Goal: Information Seeking & Learning: Check status

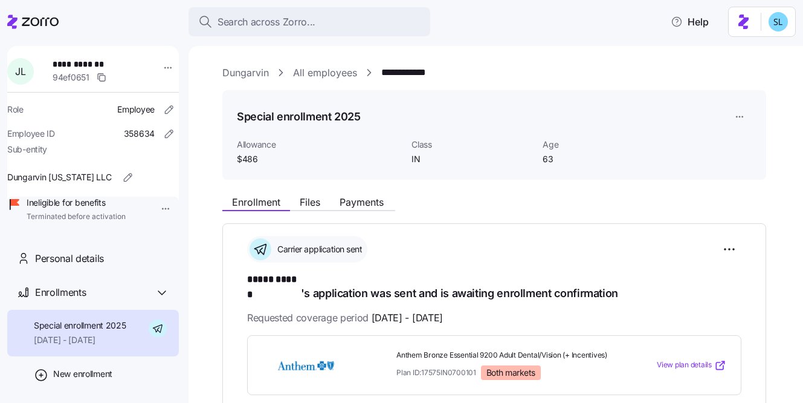
scroll to position [238, 0]
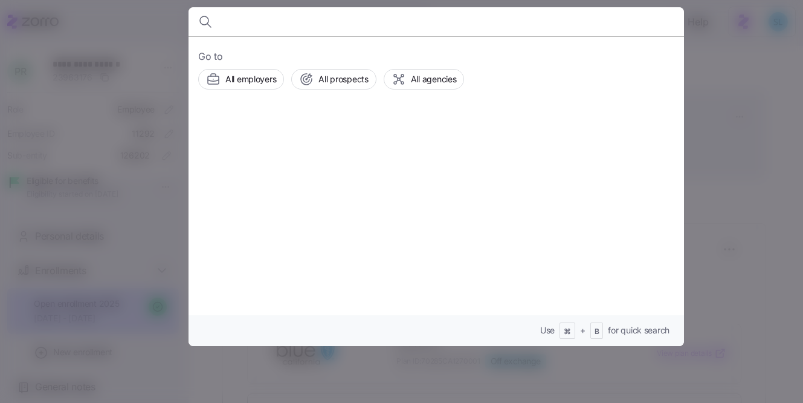
scroll to position [89, 0]
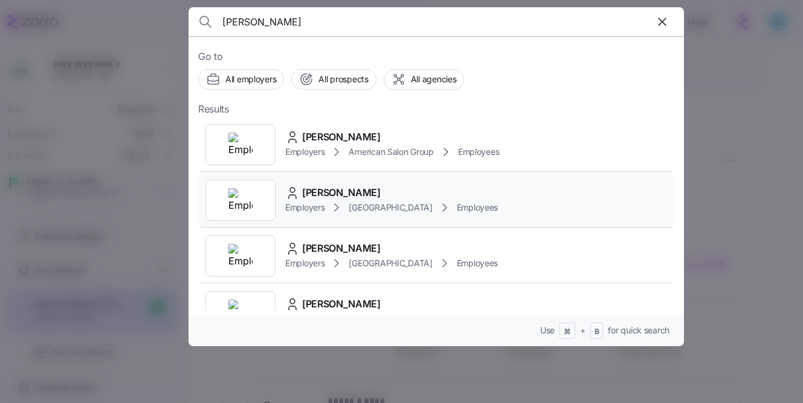
type input "kory"
click at [381, 187] on div "Kory Worden" at bounding box center [391, 192] width 213 height 15
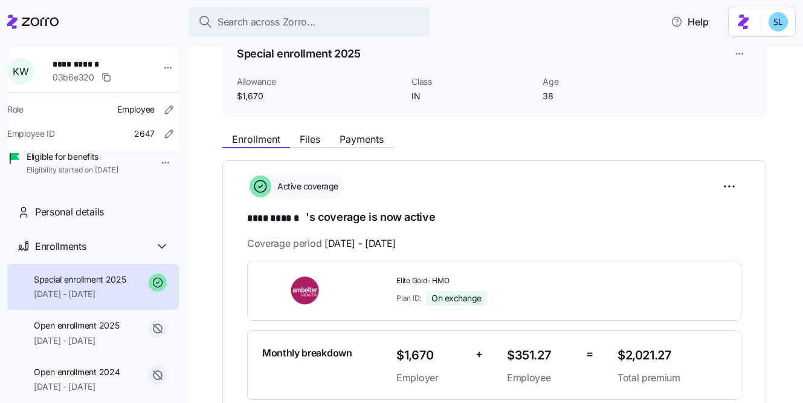
scroll to position [54, 0]
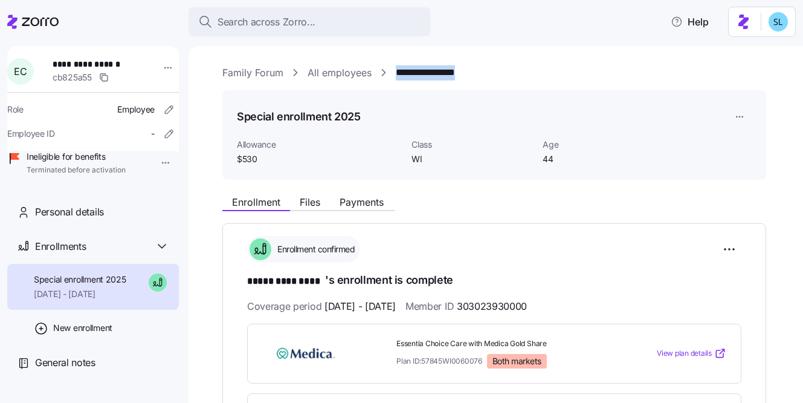
drag, startPoint x: 482, startPoint y: 70, endPoint x: 394, endPoint y: 69, distance: 88.3
click at [394, 69] on div "**********" at bounding box center [504, 72] width 564 height 15
click at [364, 204] on span "Payments" at bounding box center [362, 202] width 44 height 10
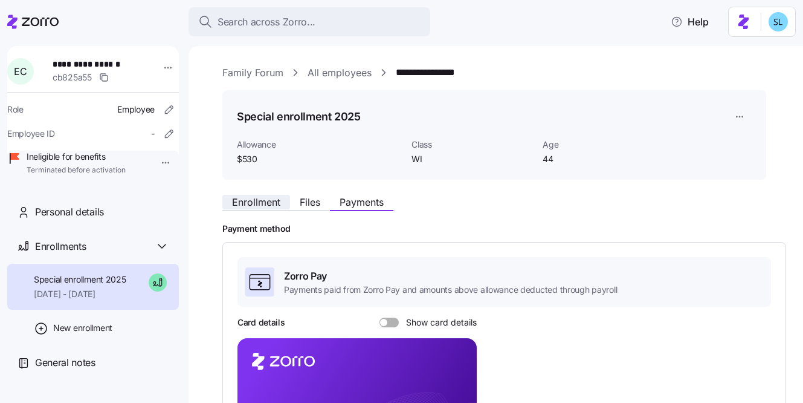
click at [270, 207] on span "Enrollment" at bounding box center [256, 202] width 48 height 10
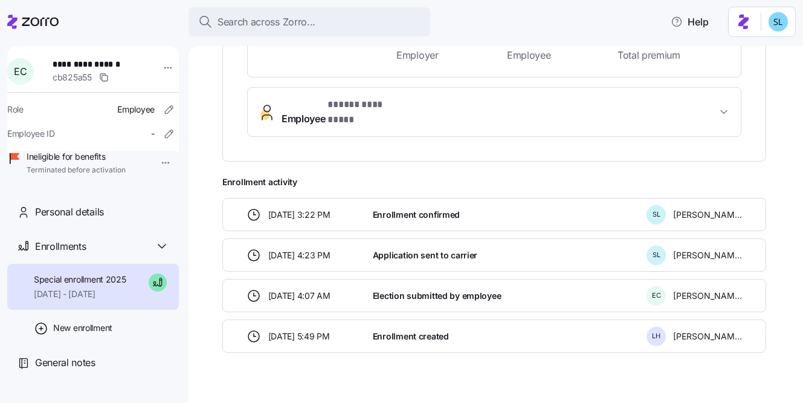
scroll to position [396, 0]
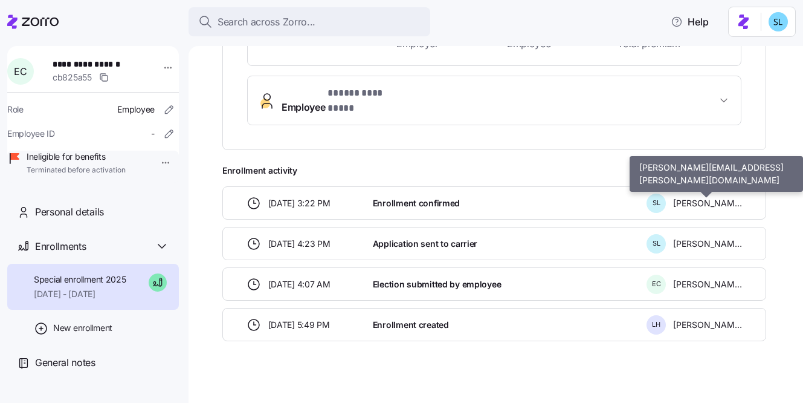
click at [728, 197] on span "Stephanie Lange" at bounding box center [707, 203] width 69 height 12
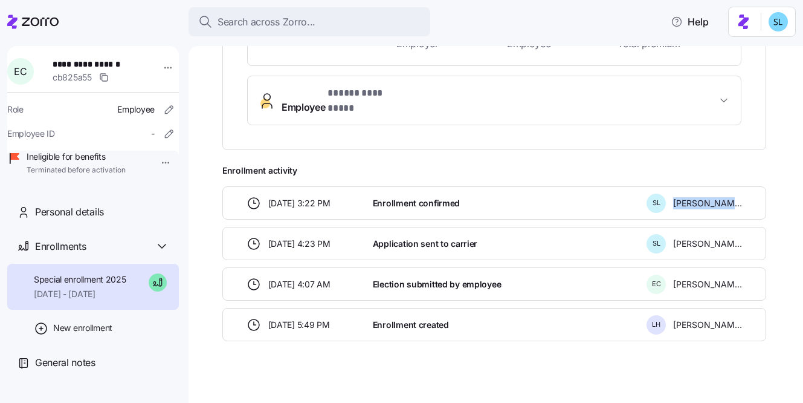
click at [728, 197] on span "Stephanie Lange" at bounding box center [707, 203] width 69 height 12
copy div "Stephanie Lange"
drag, startPoint x: 137, startPoint y: 62, endPoint x: 59, endPoint y: 65, distance: 78.0
click at [59, 65] on span "**********" at bounding box center [95, 64] width 85 height 12
copy span "**********"
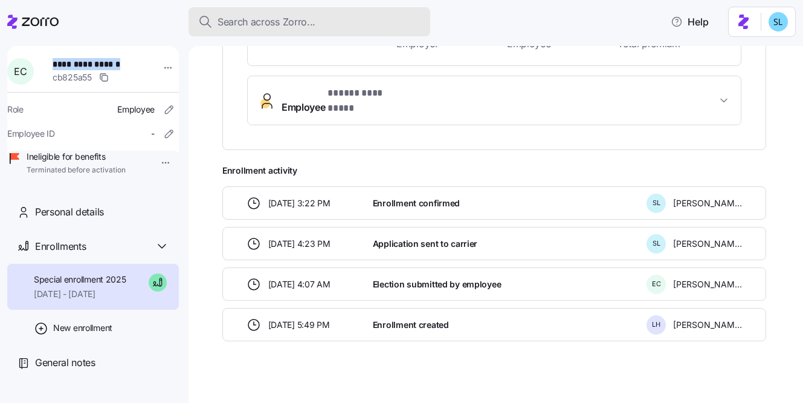
click at [238, 34] on button "Search across Zorro..." at bounding box center [310, 21] width 242 height 29
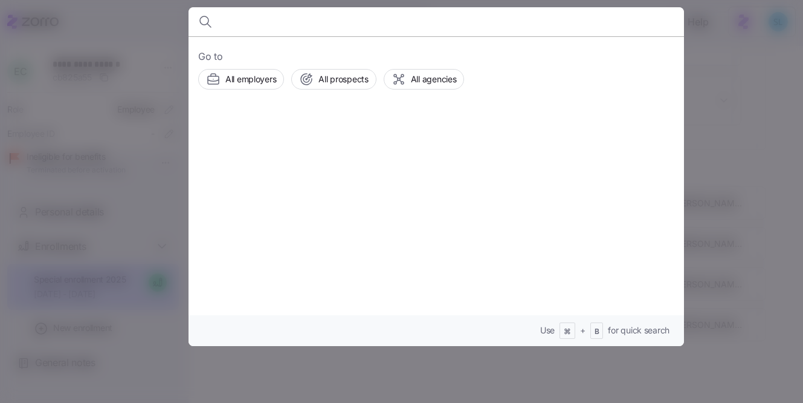
paste input "Arthur Gibb"
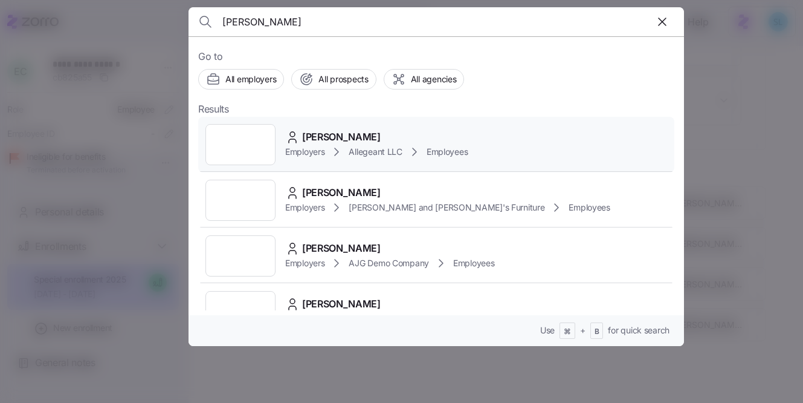
type input "Arthur Gibb"
click at [364, 130] on div "Arthur Gibb" at bounding box center [376, 136] width 183 height 15
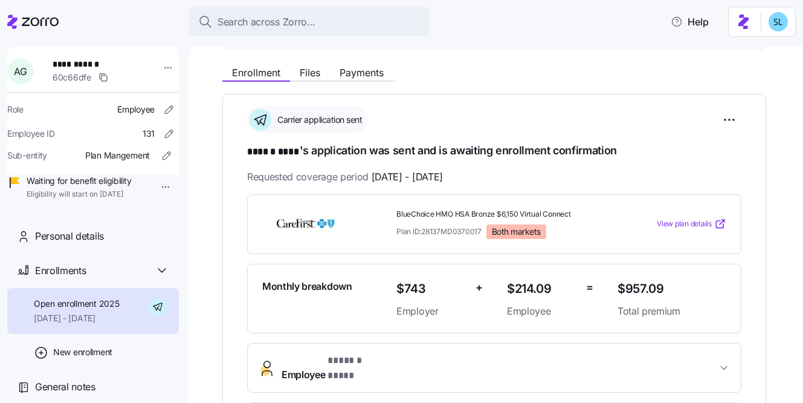
scroll to position [97, 0]
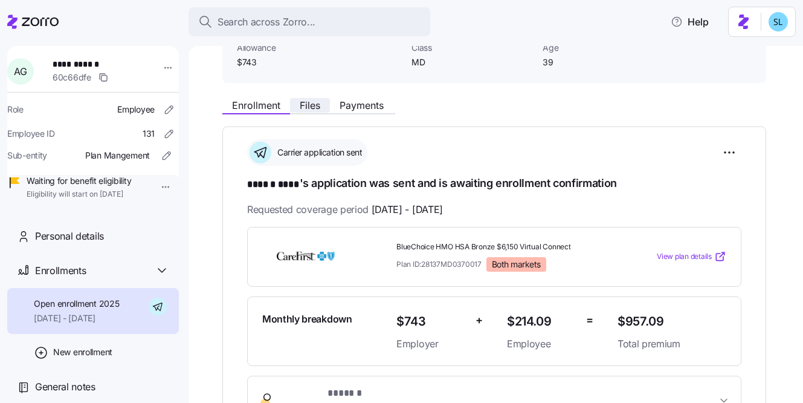
click at [301, 109] on span "Files" at bounding box center [310, 105] width 21 height 10
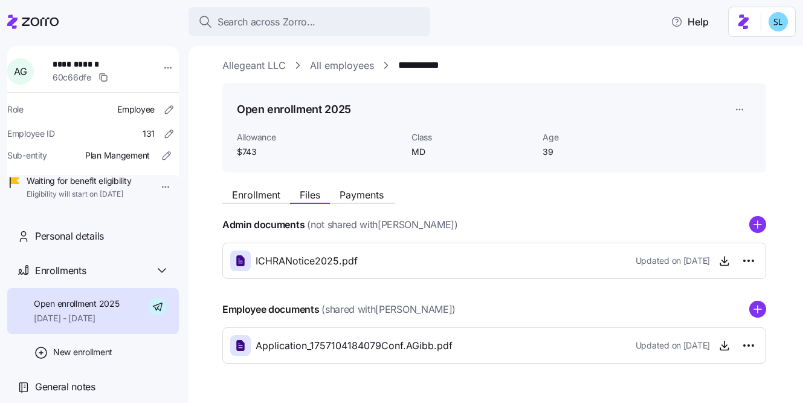
scroll to position [8, 0]
click at [725, 346] on icon "button" at bounding box center [725, 344] width 12 height 12
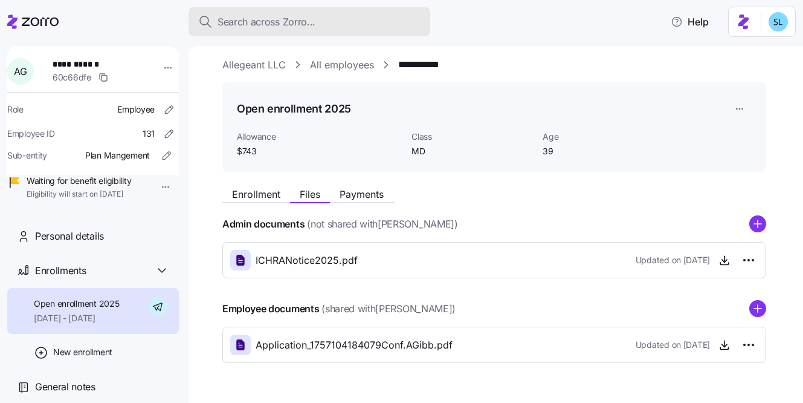
click at [337, 36] on button "Search across Zorro..." at bounding box center [310, 21] width 242 height 29
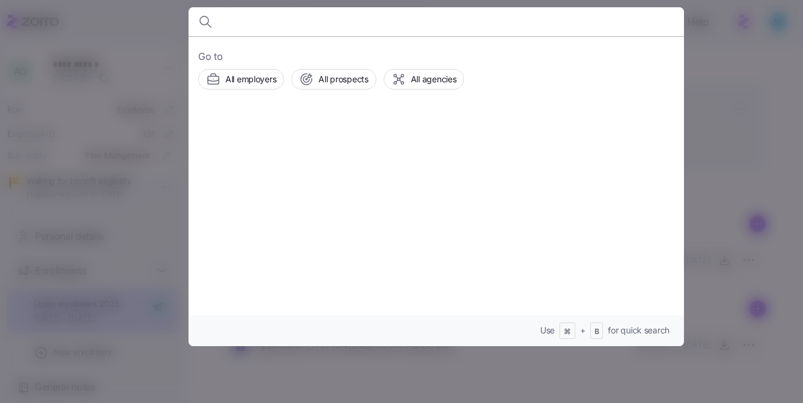
type input "v"
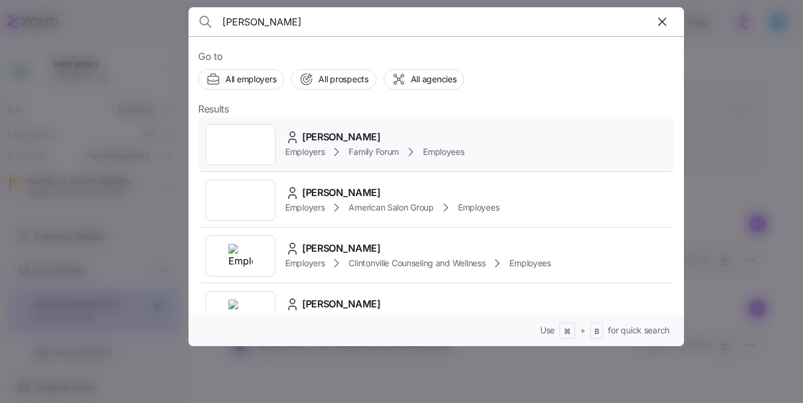
type input "Emily Cavanaugh"
click at [383, 127] on div "Emily Cavanaugh Employers Family Forum Employees" at bounding box center [436, 145] width 476 height 56
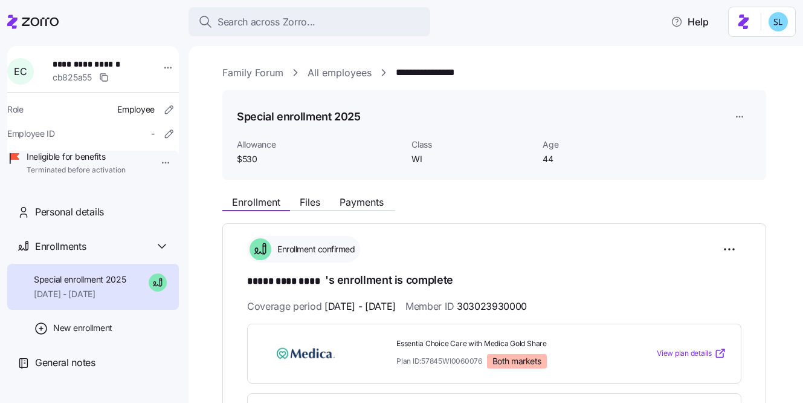
click at [494, 51] on div "**********" at bounding box center [496, 224] width 615 height 357
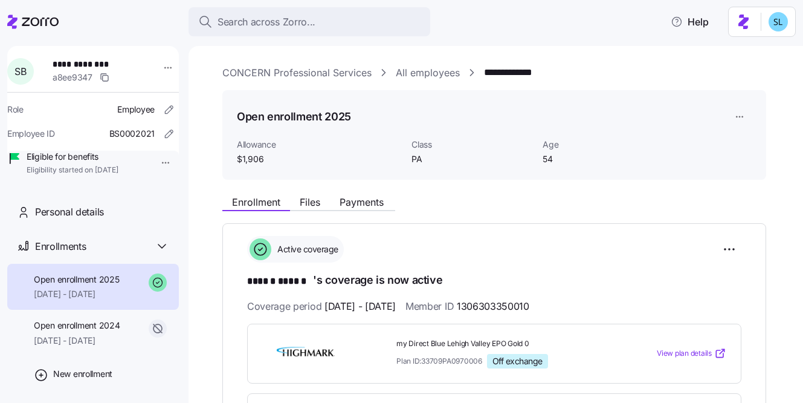
click at [333, 32] on button "Search across Zorro..." at bounding box center [310, 21] width 242 height 29
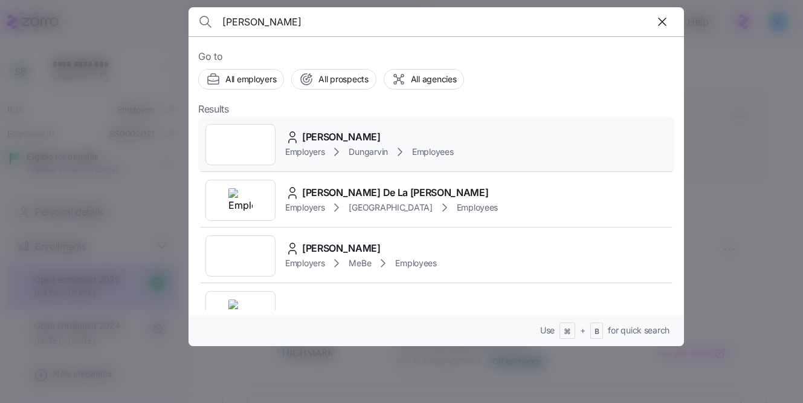
type input "larosa"
click at [377, 125] on div "Julia Larosa Employers Dungarvin Employees" at bounding box center [436, 145] width 476 height 56
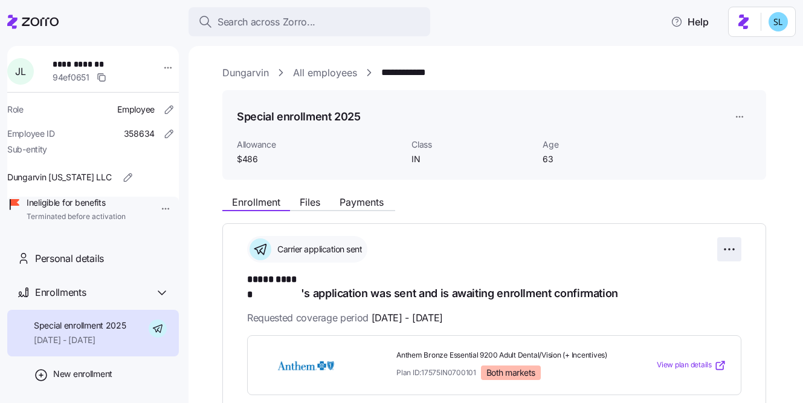
click at [735, 253] on html "**********" at bounding box center [401, 197] width 803 height 395
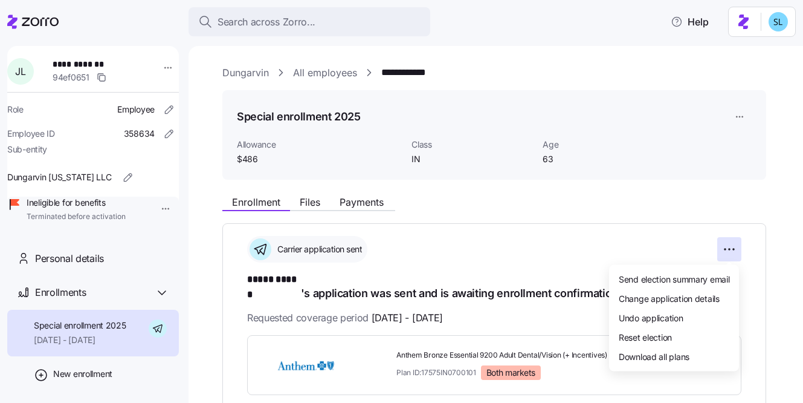
click at [688, 192] on html "**********" at bounding box center [401, 197] width 803 height 395
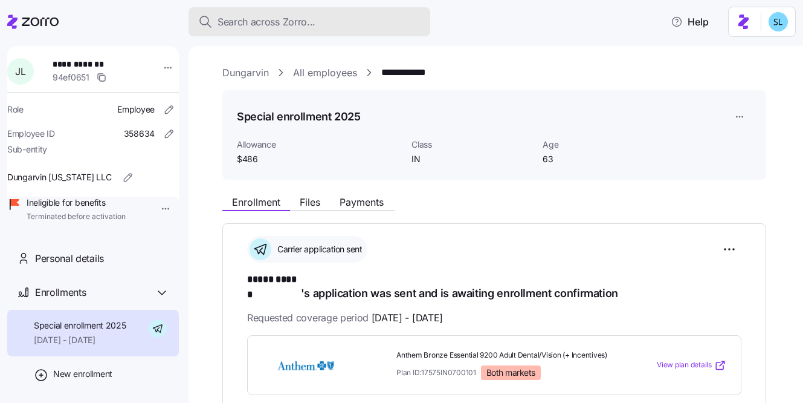
click at [360, 20] on div "Search across Zorro..." at bounding box center [309, 22] width 222 height 15
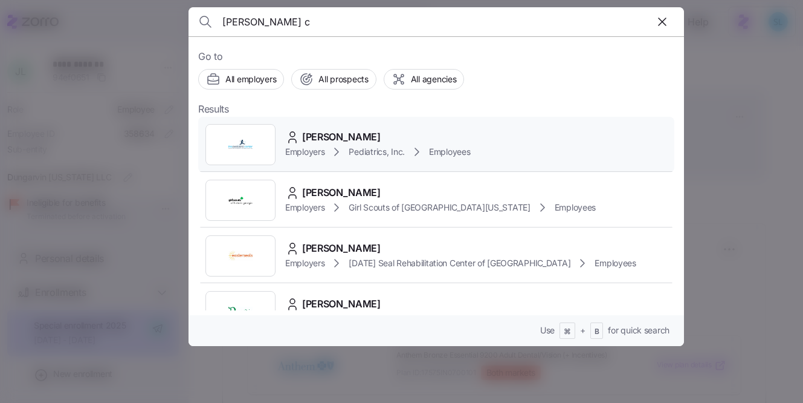
type input "shanice c"
click at [375, 141] on div "Shanice Cross" at bounding box center [378, 136] width 186 height 15
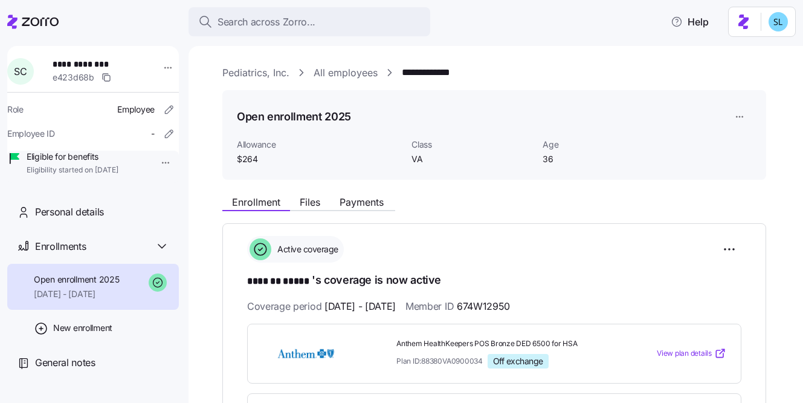
click at [529, 59] on div "**********" at bounding box center [496, 224] width 615 height 357
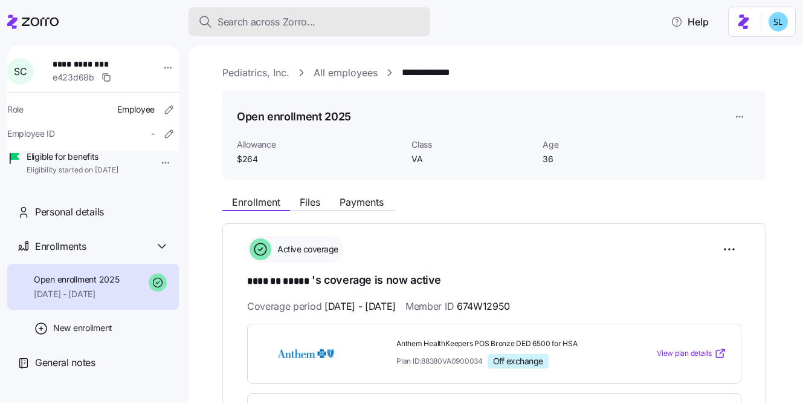
click at [278, 17] on span "Search across Zorro..." at bounding box center [267, 22] width 98 height 15
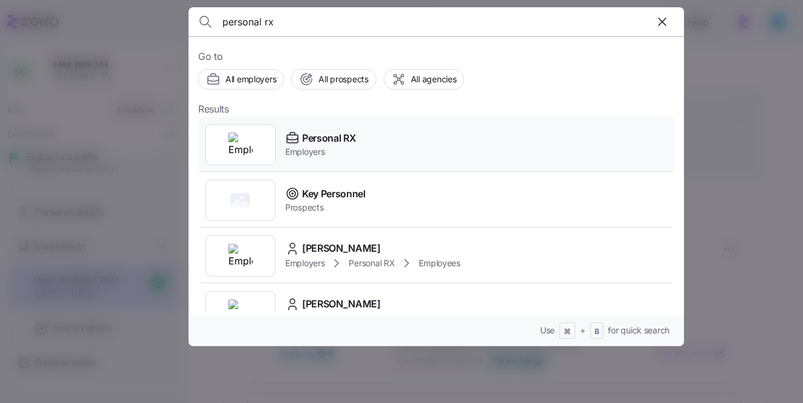
type input "personal rx"
click at [337, 138] on span "Personal RX" at bounding box center [329, 138] width 54 height 15
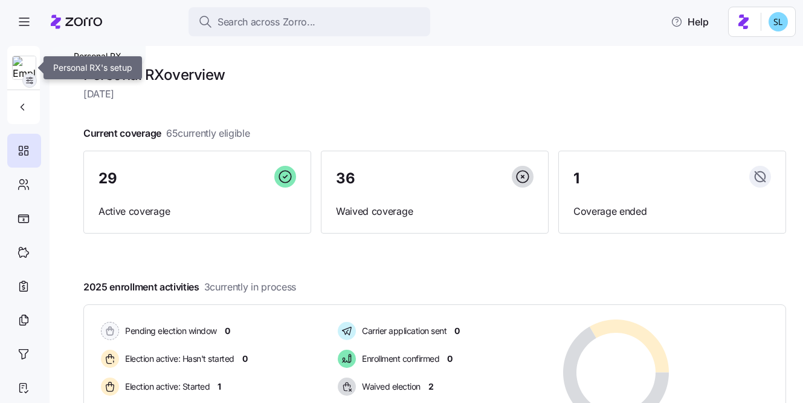
click at [28, 82] on icon "button" at bounding box center [30, 81] width 10 height 10
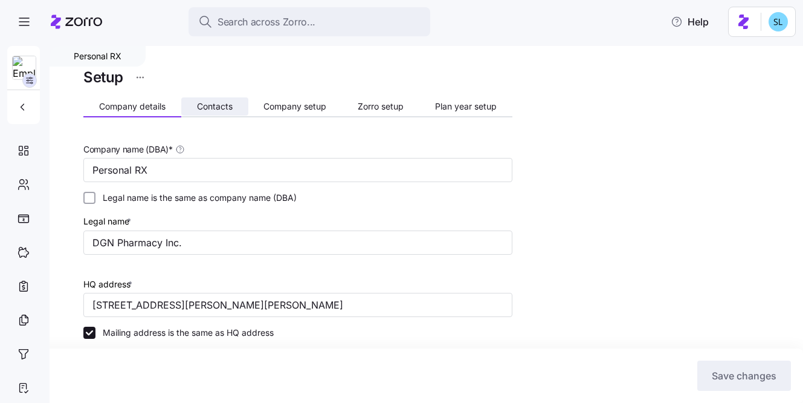
click at [210, 110] on span "Contacts" at bounding box center [215, 106] width 36 height 8
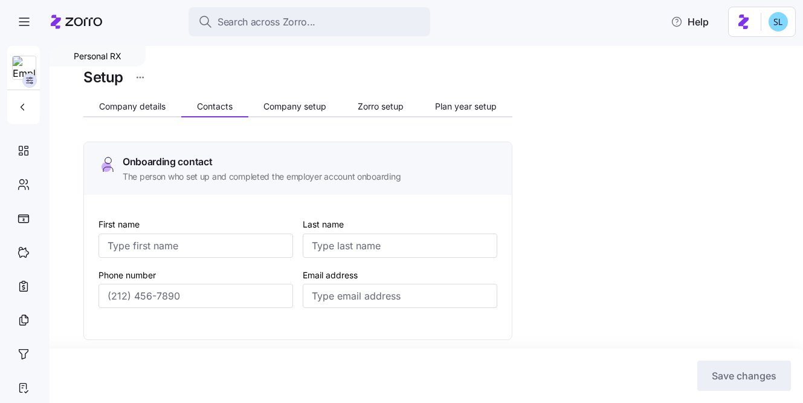
type input "Cheryl"
type input "Fine"
type input "cheryl@personalrx.com"
type input "Lawrence"
type input "Margolis"
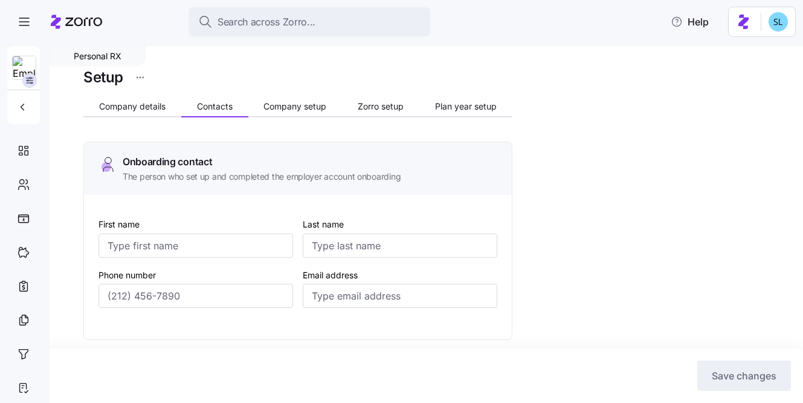
type input "larry@personalrx.com"
type input "Francis"
type input "Macri"
type input "fmacri@personalrx.com"
type input "Cheryl"
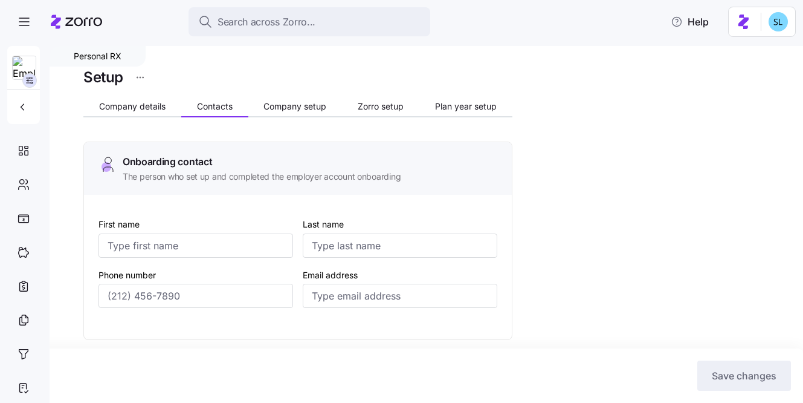
type input "Fine"
type input "cheryl@personalrx.com"
type input "(201) 623-3881"
type input "(917) 685-8188"
type input "(201) 359-3479"
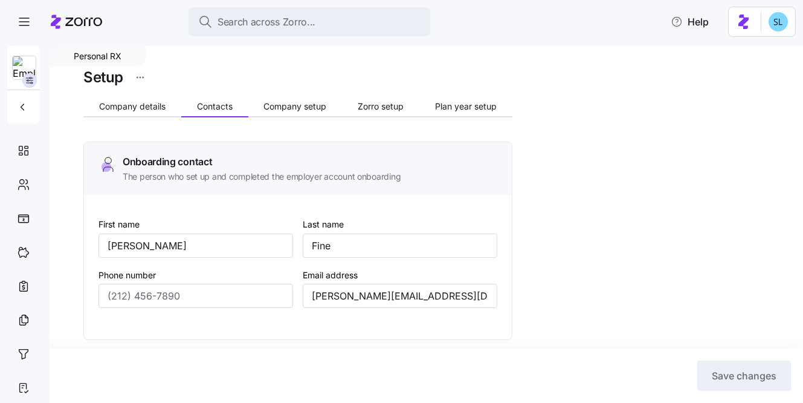
type input "(201) 623-3881"
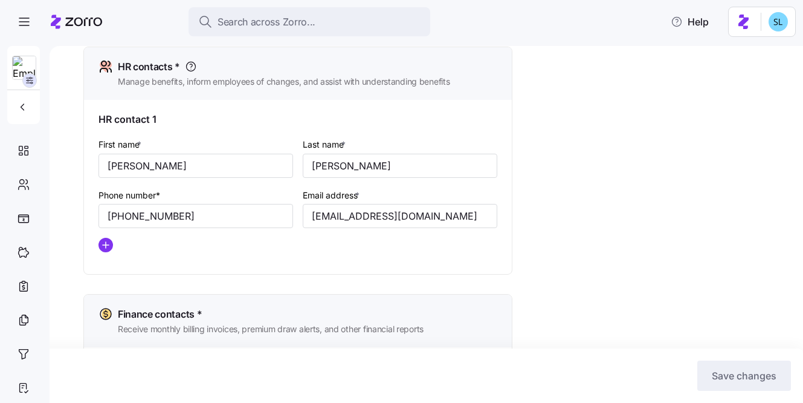
scroll to position [528, 0]
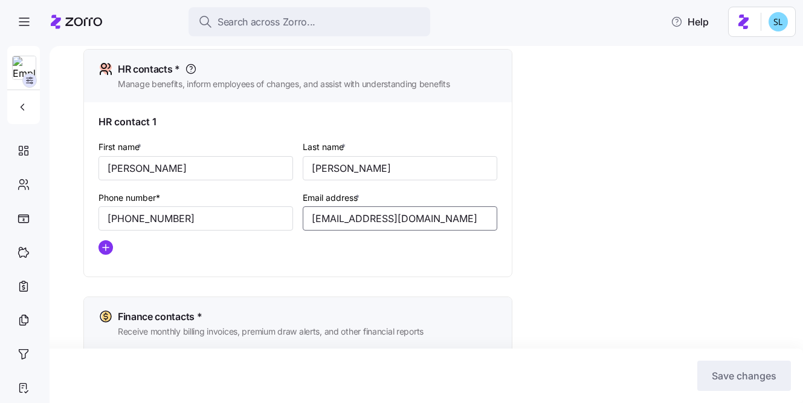
drag, startPoint x: 328, startPoint y: 218, endPoint x: 406, endPoint y: 227, distance: 79.1
click at [406, 227] on input "fmacri@personalrx.com" at bounding box center [400, 218] width 195 height 24
click at [245, 261] on div "First name * Francis Last name * Macri Phone number* (201) 359-3479 Email addre…" at bounding box center [298, 201] width 409 height 135
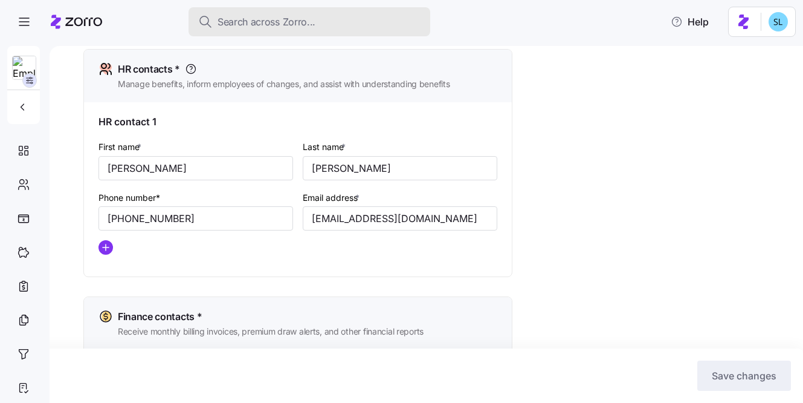
click at [323, 21] on div "Search across Zorro..." at bounding box center [309, 22] width 222 height 15
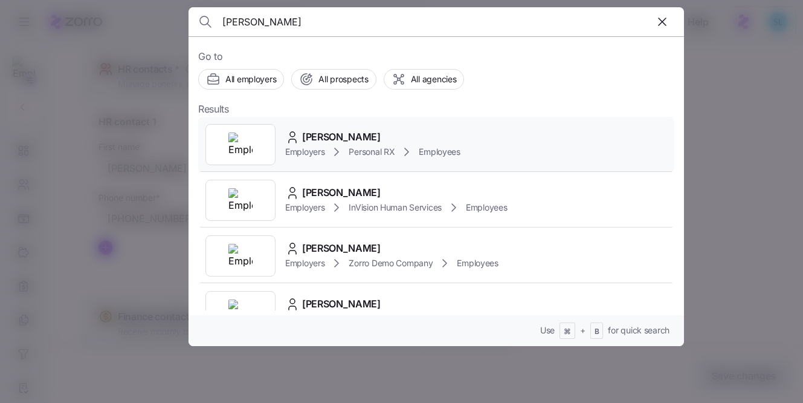
type input "Jason De Ruggiero"
click at [340, 127] on div "Jason De Ruggiero Employers Personal RX Employees" at bounding box center [436, 145] width 476 height 56
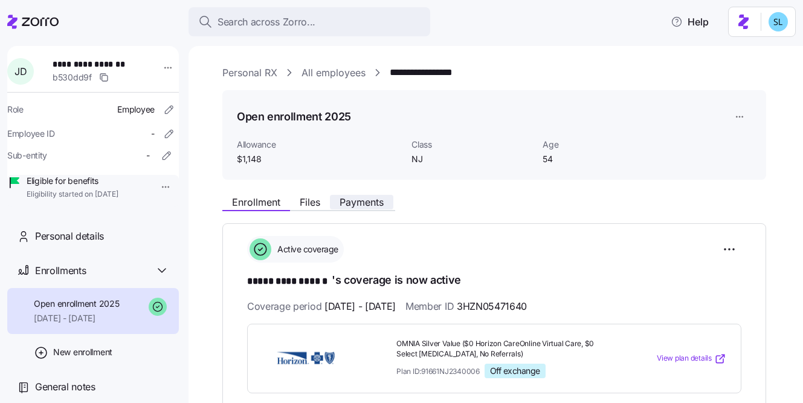
click at [364, 201] on span "Payments" at bounding box center [362, 202] width 44 height 10
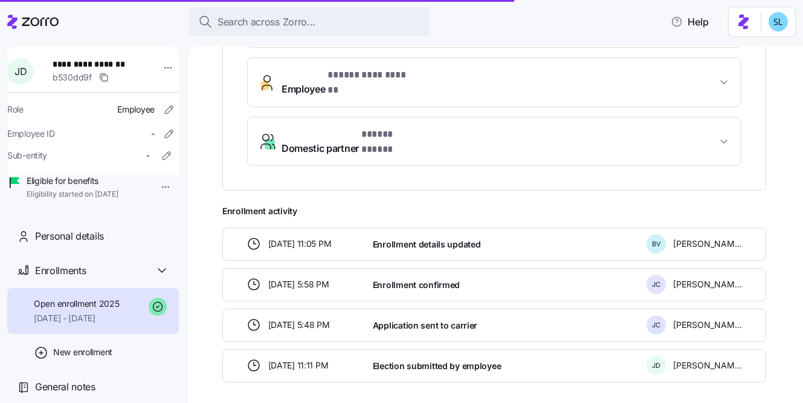
scroll to position [456, 0]
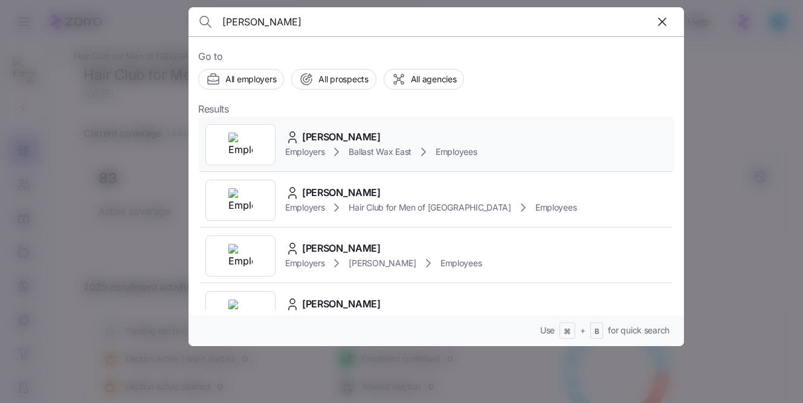
type input "Katrina Toll"
click at [345, 131] on span "Katrina Toll" at bounding box center [341, 136] width 79 height 15
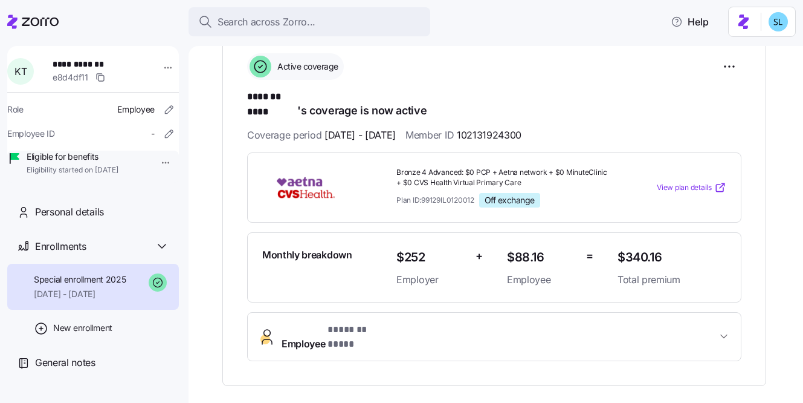
scroll to position [244, 0]
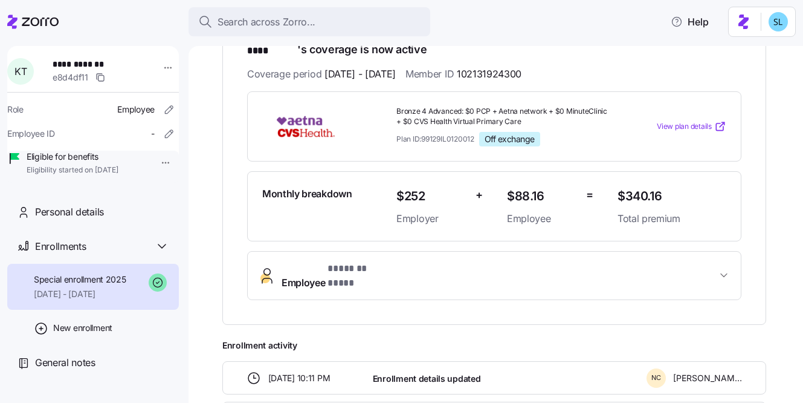
click at [361, 270] on button "Employee * ******* **** *" at bounding box center [494, 275] width 493 height 48
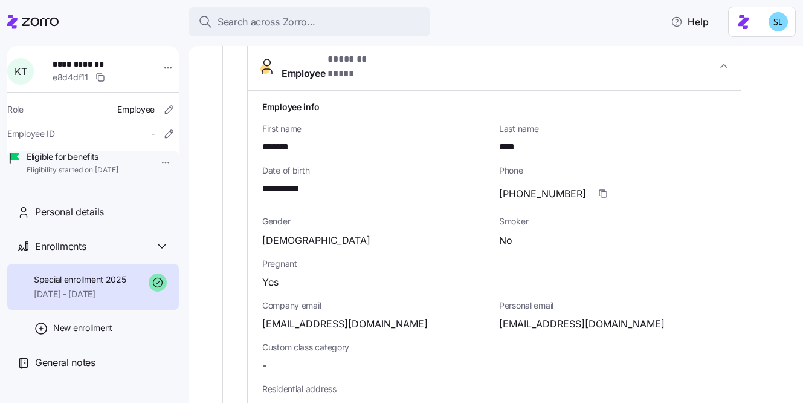
scroll to position [0, 0]
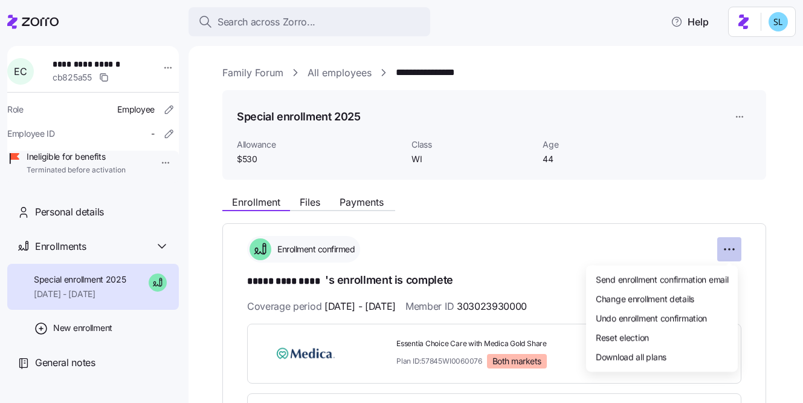
click at [726, 244] on html "**********" at bounding box center [401, 197] width 803 height 395
click at [694, 293] on span "Change enrollment details" at bounding box center [645, 298] width 99 height 12
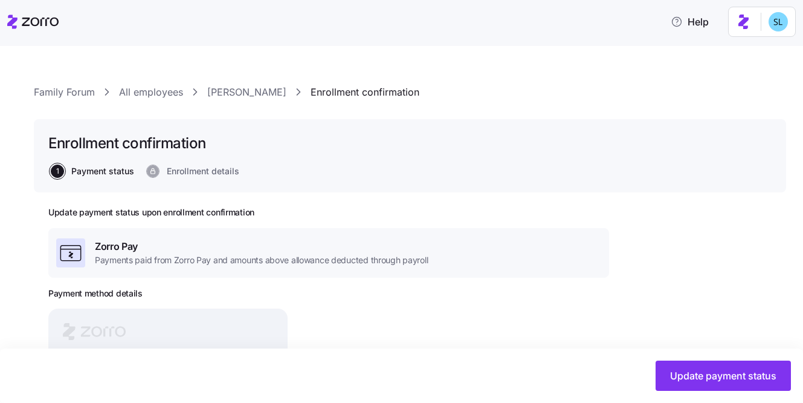
click at [239, 93] on link "[PERSON_NAME]" at bounding box center [246, 92] width 79 height 15
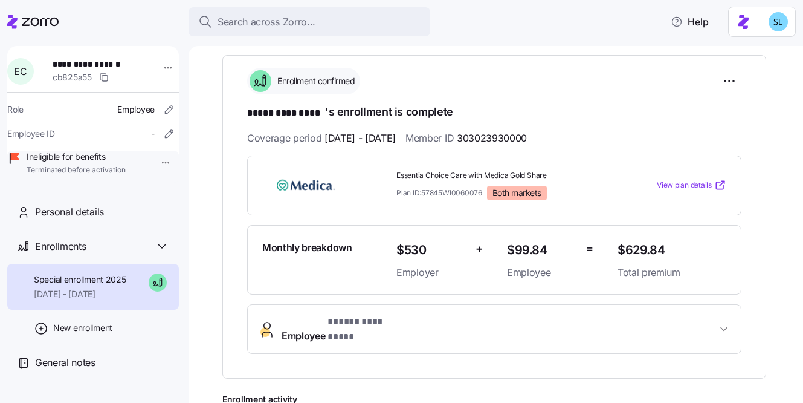
scroll to position [102, 0]
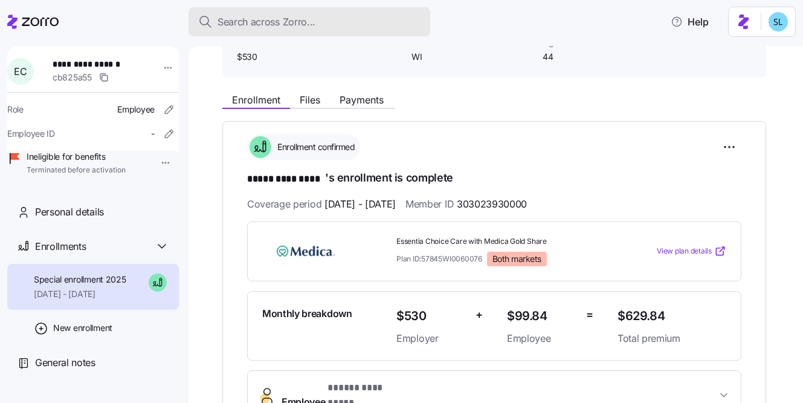
click at [394, 15] on div "Search across Zorro..." at bounding box center [309, 22] width 222 height 15
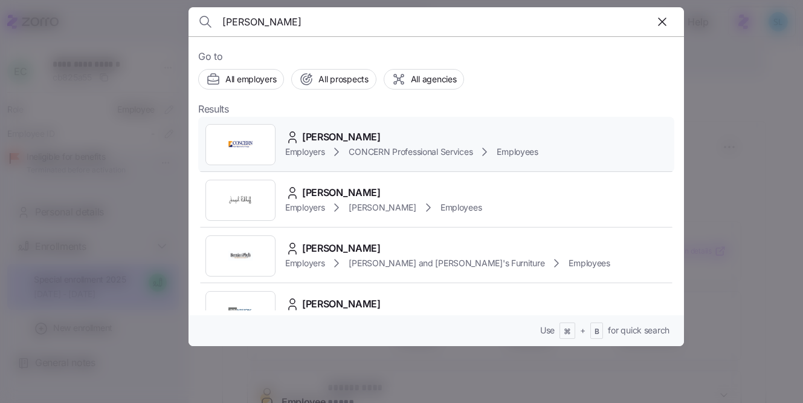
type input "[PERSON_NAME]"
click at [421, 122] on div "[PERSON_NAME] Employers CONCERN Professional Services Employees" at bounding box center [436, 145] width 476 height 56
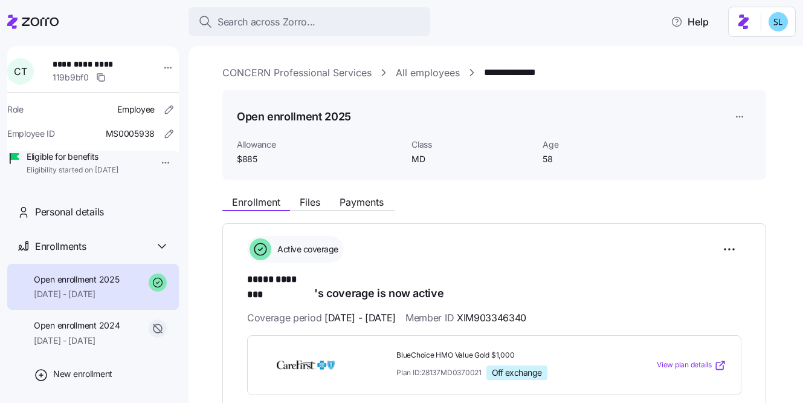
click at [526, 310] on span "XIM903346340" at bounding box center [492, 317] width 70 height 15
copy span "XIM903346340"
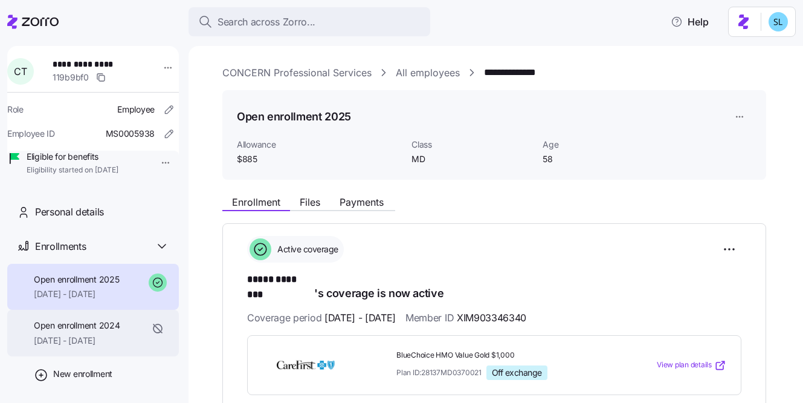
click at [88, 346] on span "[DATE] - [DATE]" at bounding box center [77, 340] width 86 height 12
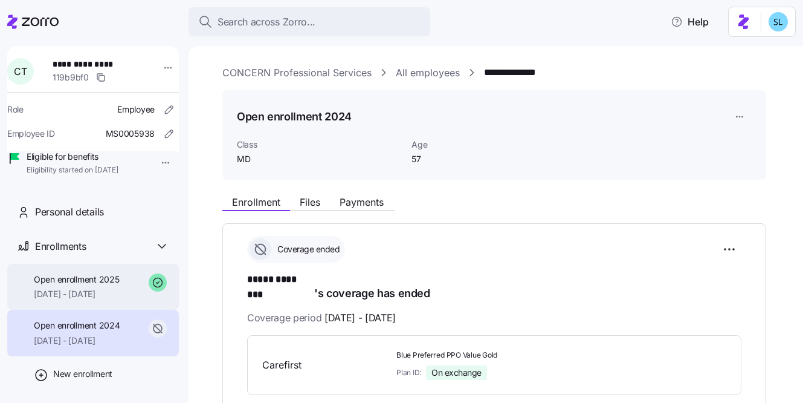
click at [81, 300] on span "[DATE] - [DATE]" at bounding box center [76, 294] width 85 height 12
